Goal: Task Accomplishment & Management: Manage account settings

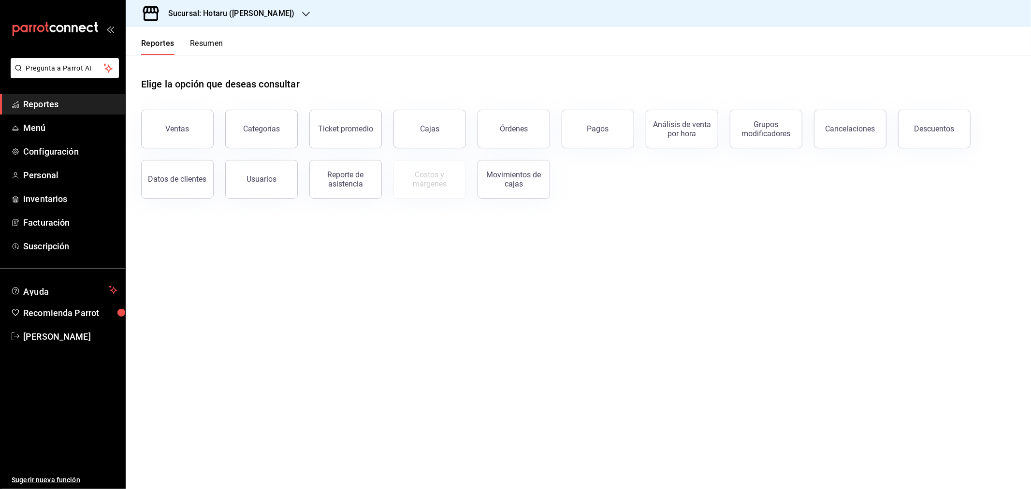
click at [242, 10] on h3 "Sucursal: Hotaru ([PERSON_NAME])" at bounding box center [227, 14] width 134 height 12
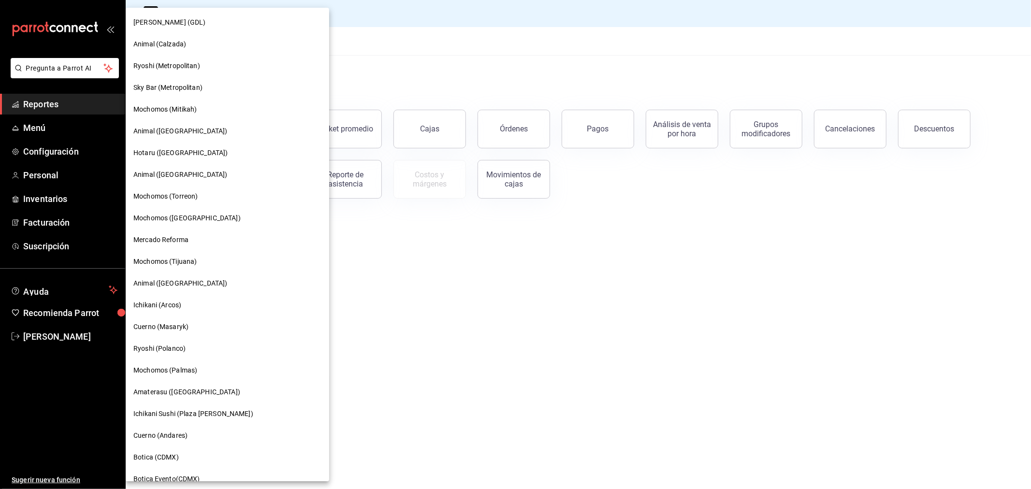
click at [168, 22] on div "Mika (GDL)" at bounding box center [227, 22] width 188 height 10
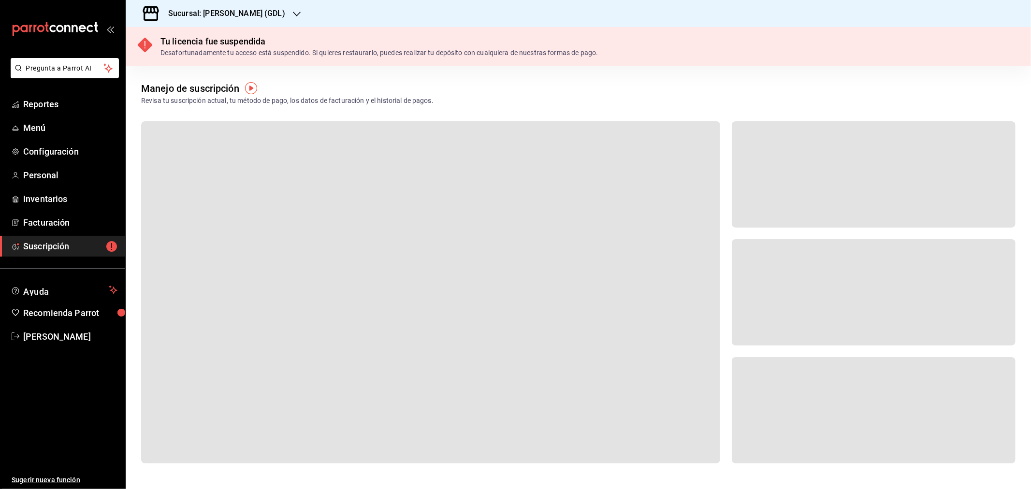
click at [293, 16] on icon "button" at bounding box center [297, 14] width 8 height 8
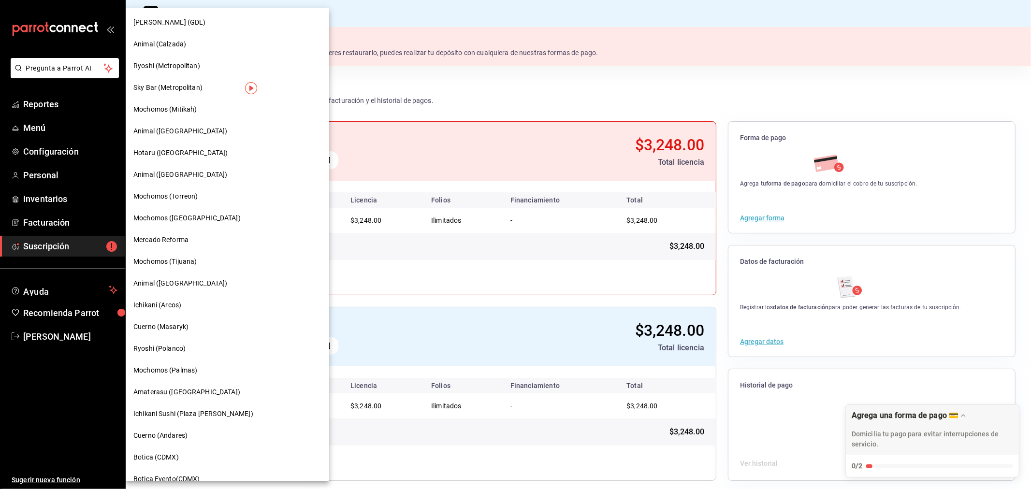
click at [608, 68] on div at bounding box center [515, 244] width 1031 height 489
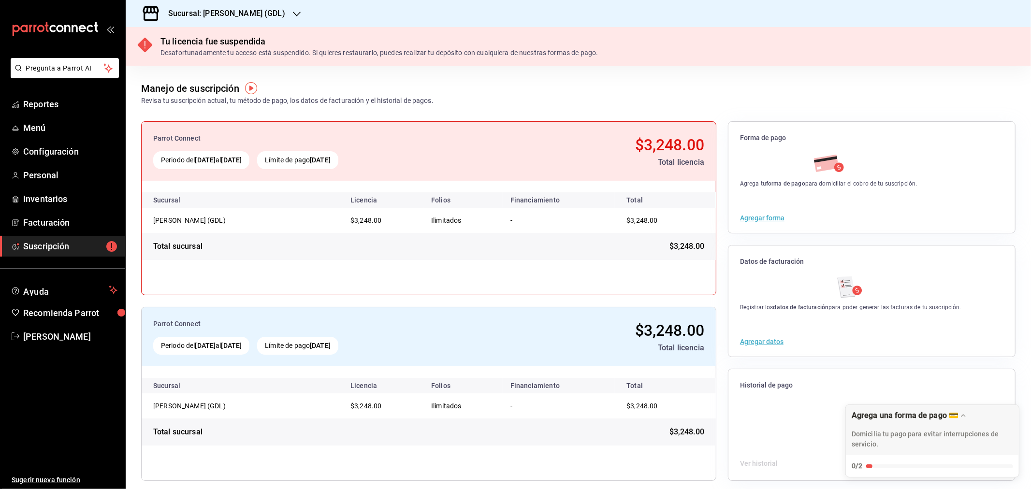
click at [216, 17] on h3 "Sucursal: Mika (GDL)" at bounding box center [222, 14] width 125 height 12
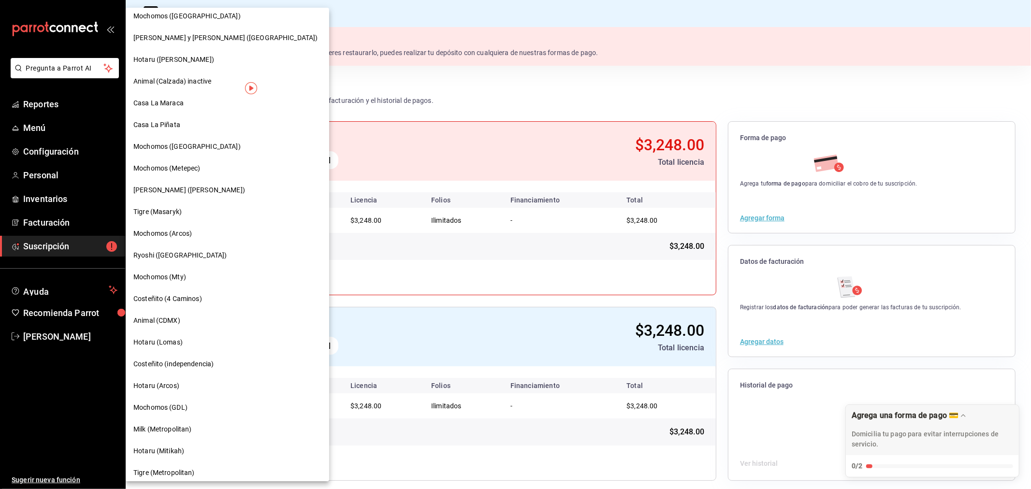
scroll to position [554, 0]
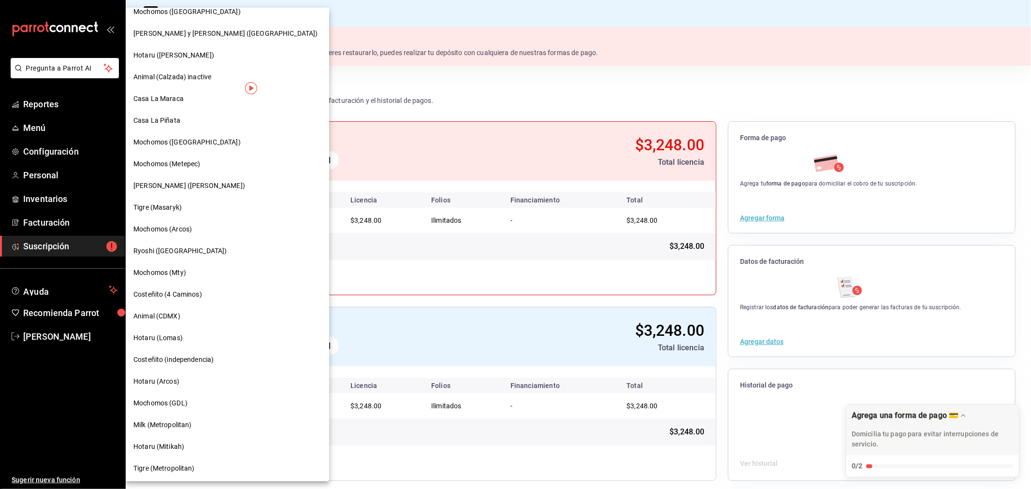
click at [163, 402] on span "Mochomos (GDL)" at bounding box center [160, 403] width 54 height 10
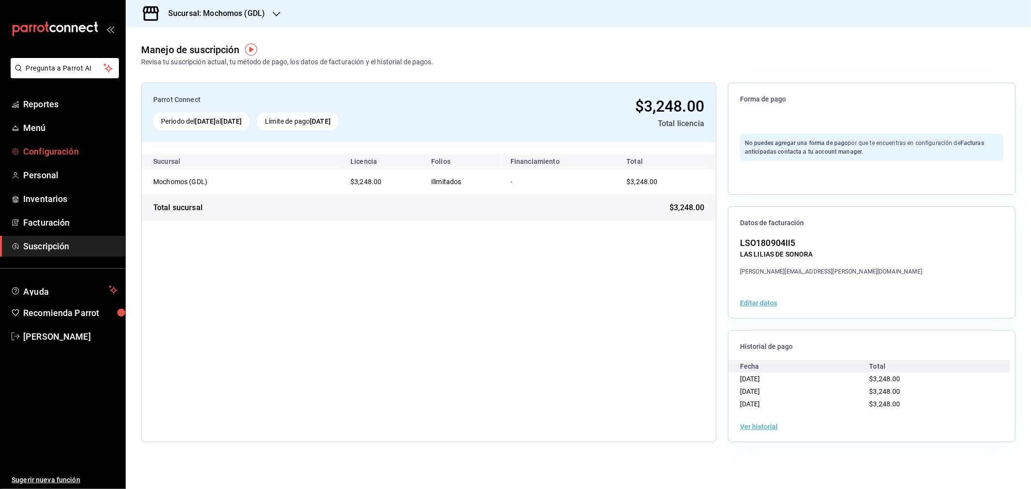
click at [61, 151] on span "Configuración" at bounding box center [70, 151] width 94 height 13
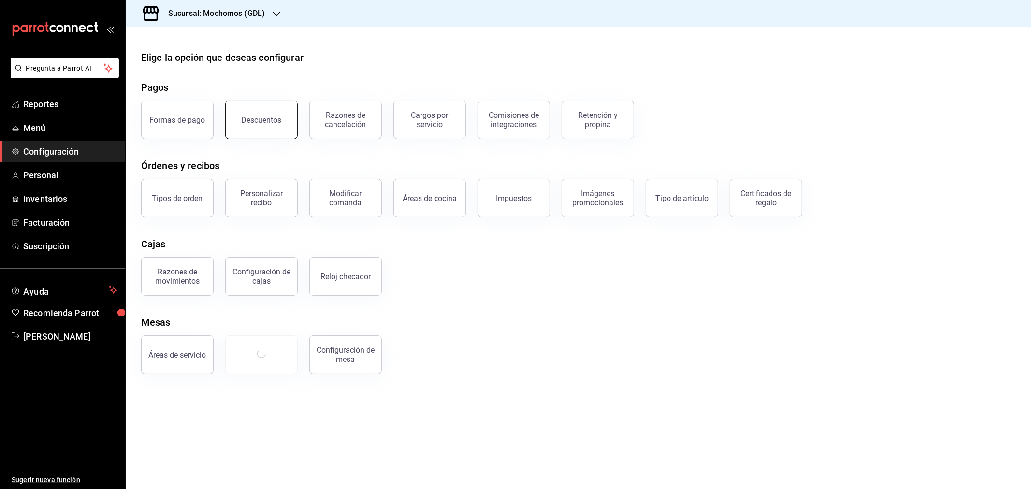
click at [264, 124] on div "Descuentos" at bounding box center [262, 120] width 40 height 9
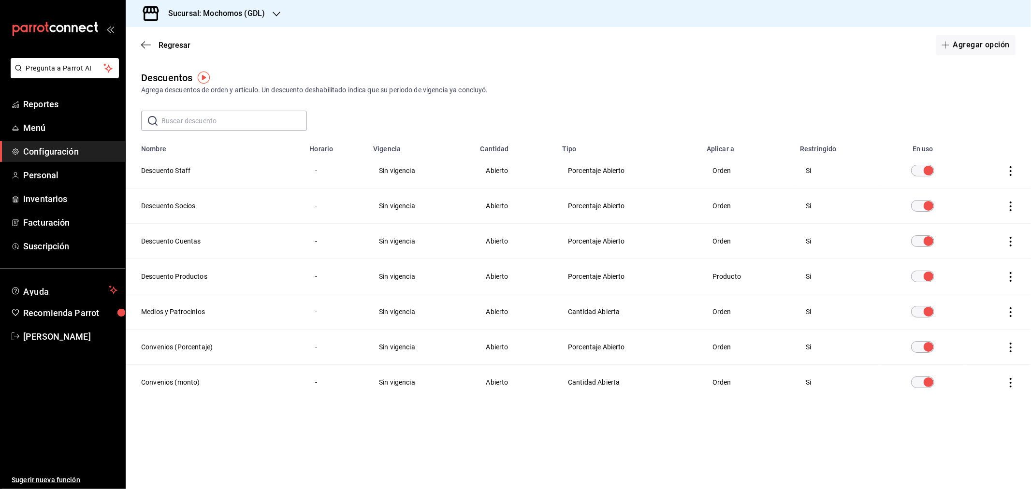
click at [925, 175] on input "discountsTable" at bounding box center [928, 171] width 35 height 12
click at [917, 242] on input "discountsTable" at bounding box center [928, 241] width 35 height 12
click at [920, 281] on input "discountsTable" at bounding box center [928, 277] width 35 height 12
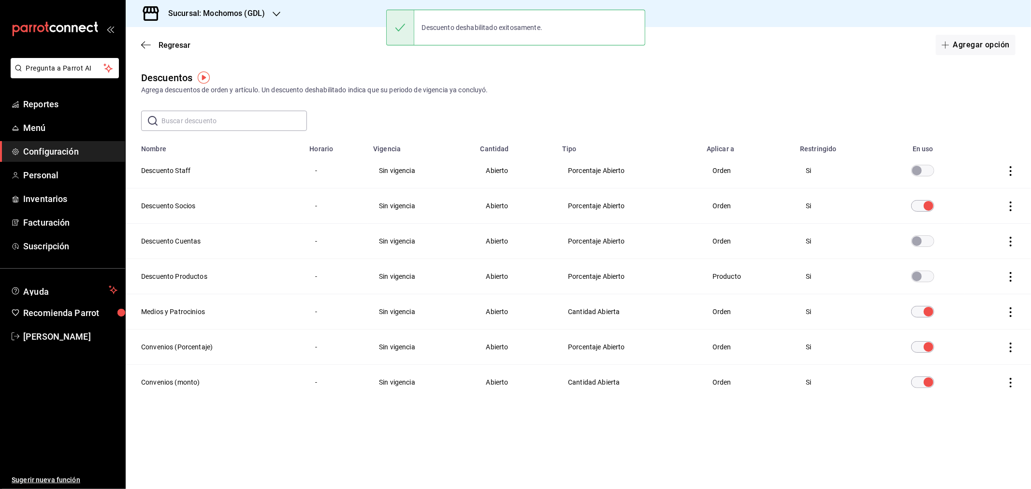
drag, startPoint x: 926, startPoint y: 311, endPoint x: 925, endPoint y: 326, distance: 14.5
click at [926, 312] on input "discountsTable" at bounding box center [928, 312] width 35 height 12
click at [921, 350] on input "discountsTable" at bounding box center [928, 347] width 35 height 12
click at [921, 384] on input "discountsTable" at bounding box center [928, 383] width 35 height 12
